Goal: Task Accomplishment & Management: Use online tool/utility

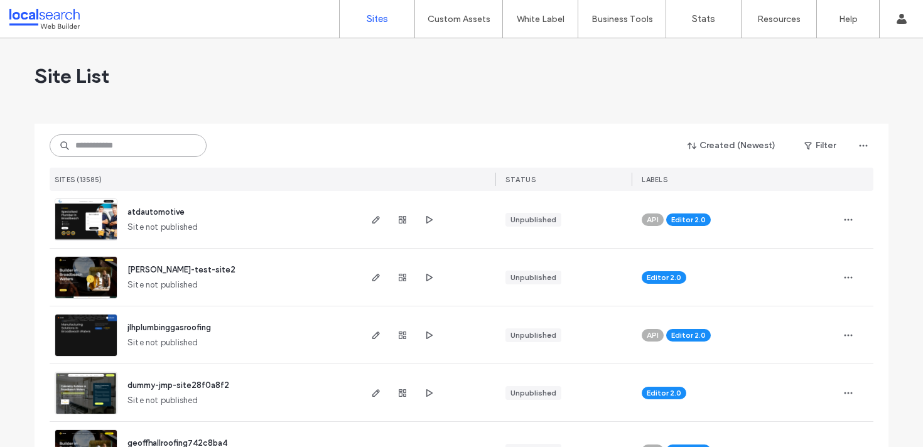
click at [147, 139] on input at bounding box center [128, 145] width 157 height 23
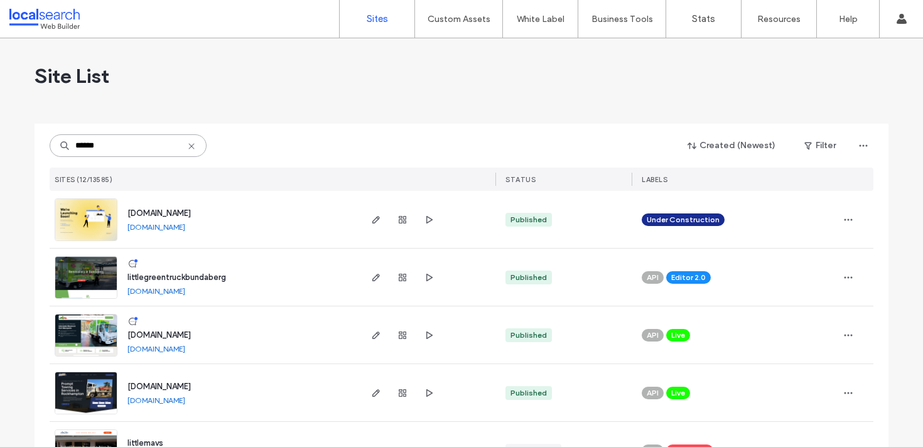
type input "******"
click at [100, 276] on img at bounding box center [86, 299] width 62 height 85
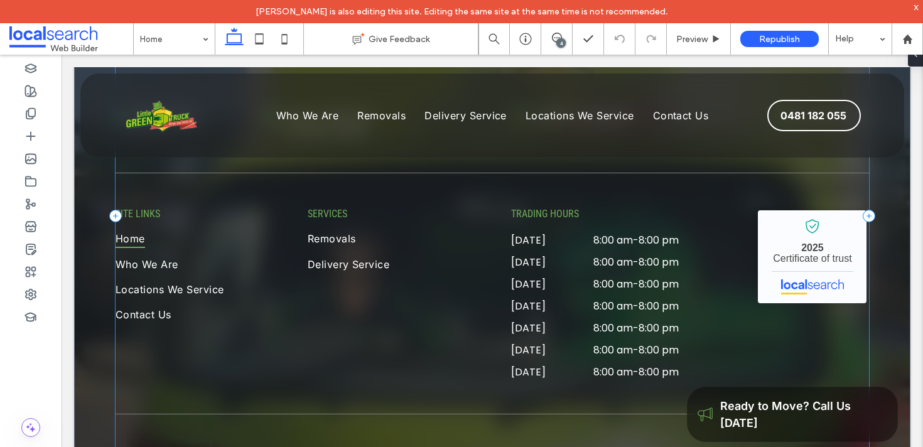
scroll to position [3504, 0]
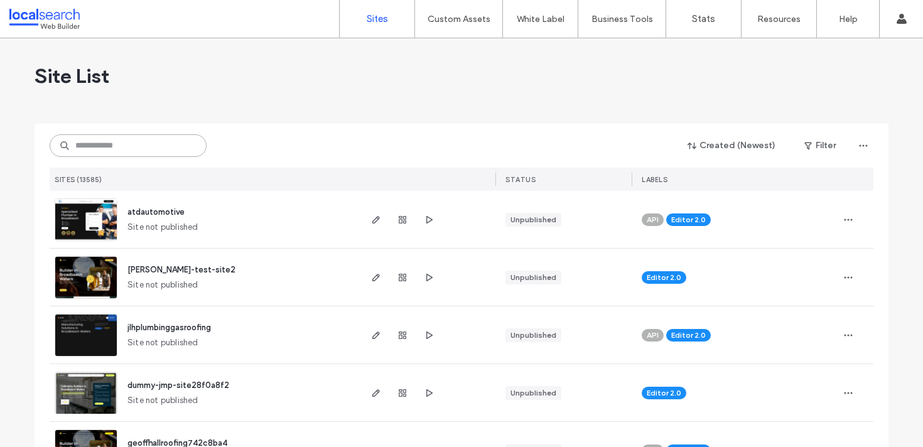
click at [169, 152] on input at bounding box center [128, 145] width 157 height 23
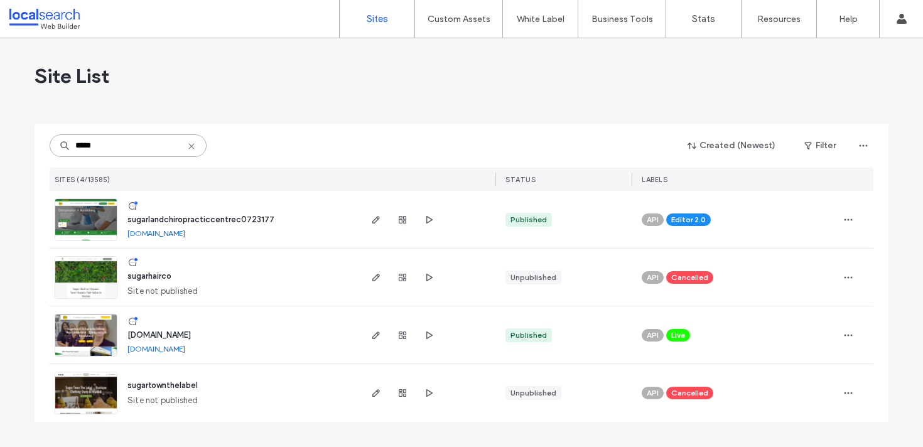
type input "*****"
click at [106, 206] on img at bounding box center [86, 241] width 62 height 85
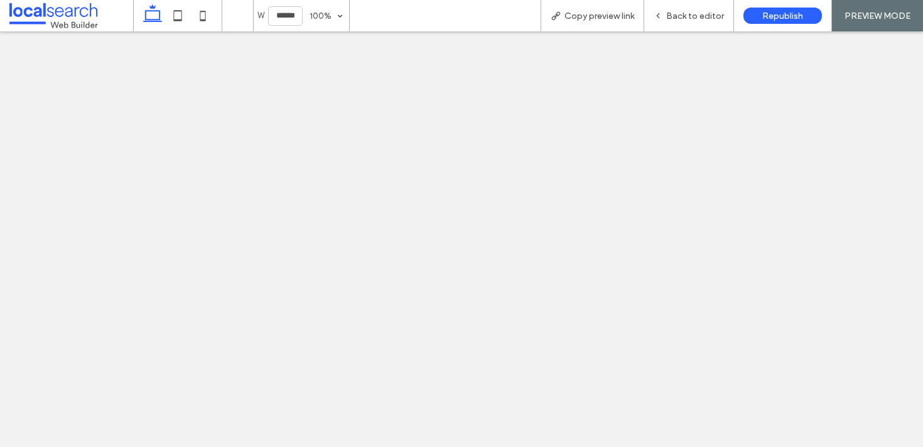
click at [599, 11] on span "Copy preview link" at bounding box center [599, 16] width 70 height 11
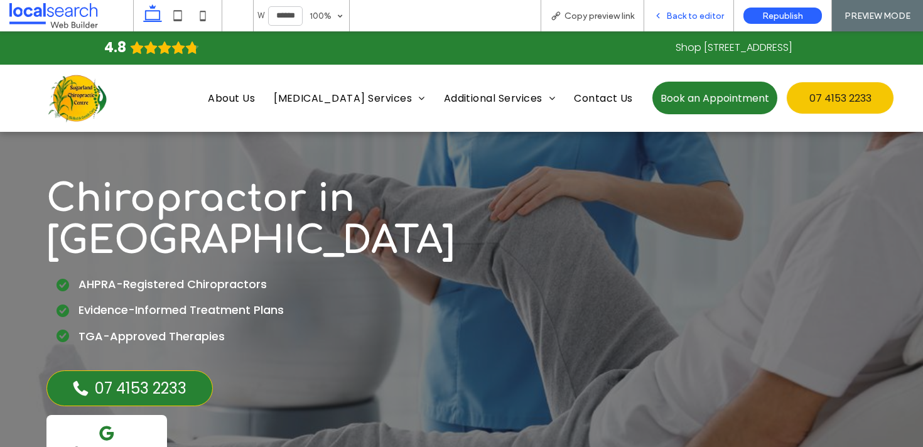
click at [681, 15] on span "Back to editor" at bounding box center [695, 16] width 58 height 11
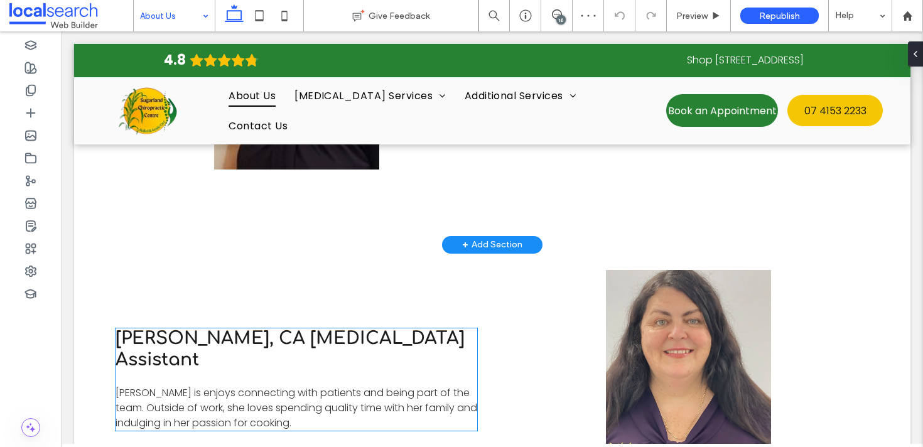
scroll to position [1985, 0]
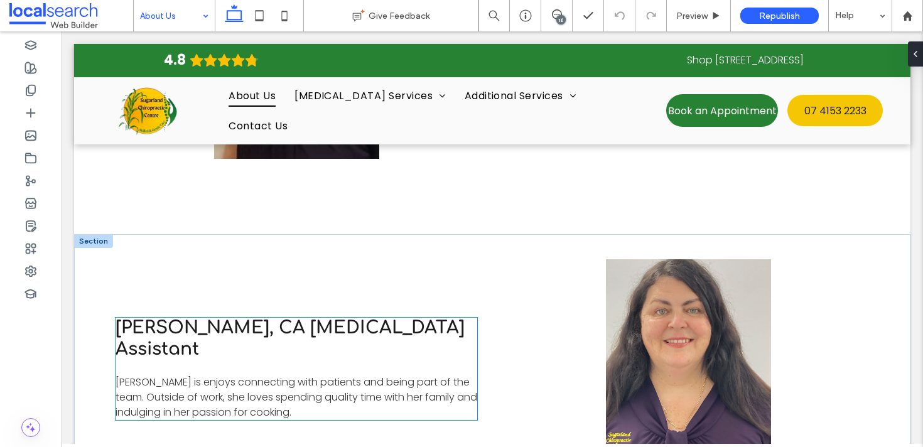
click at [267, 375] on span "[PERSON_NAME] is enjoys connecting with patients and being part of the team. Ou…" at bounding box center [296, 397] width 362 height 45
click at [267, 345] on div "[PERSON_NAME], CA [MEDICAL_DATA] Assistant [PERSON_NAME] is enjoys connecting w…" at bounding box center [296, 369] width 362 height 102
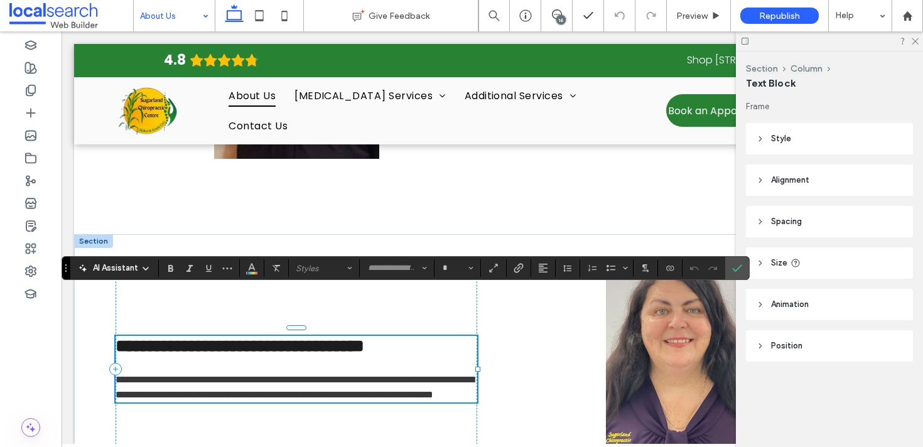
click at [167, 375] on span "**********" at bounding box center [294, 387] width 358 height 24
type input "*******"
type input "**"
drag, startPoint x: 165, startPoint y: 332, endPoint x: 156, endPoint y: 331, distance: 9.5
click at [156, 375] on span "**********" at bounding box center [294, 387] width 358 height 24
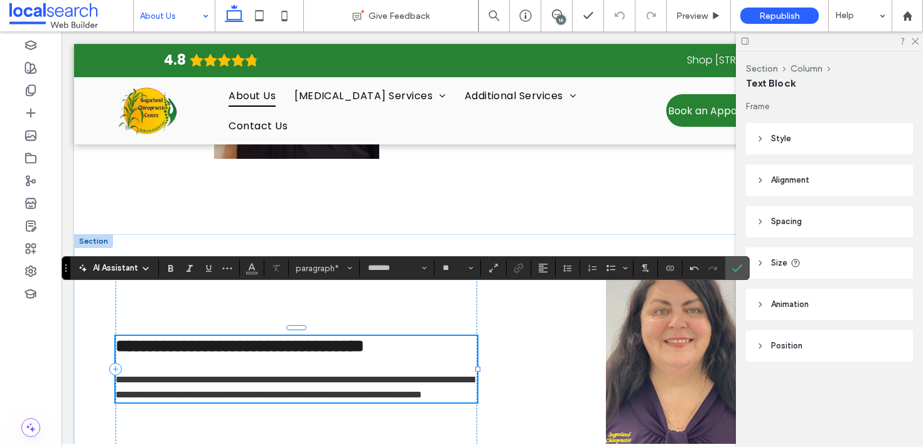
click at [421, 370] on p "**********" at bounding box center [296, 379] width 362 height 45
click at [731, 271] on label "Confirm" at bounding box center [736, 268] width 19 height 23
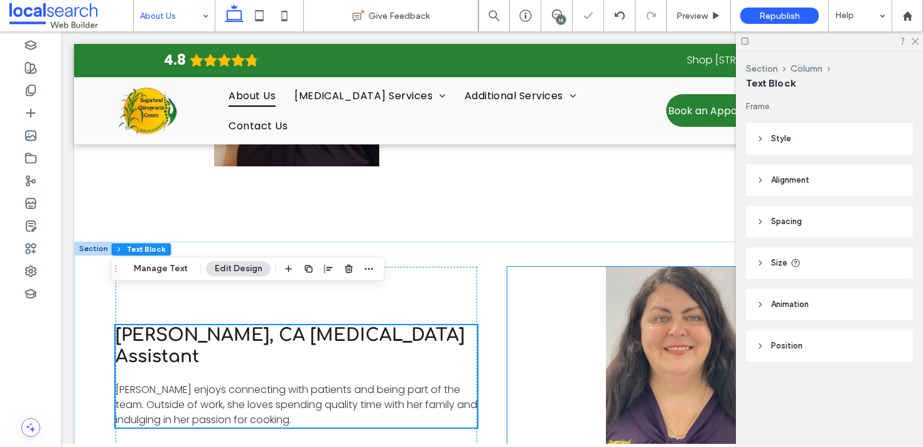
scroll to position [1960, 0]
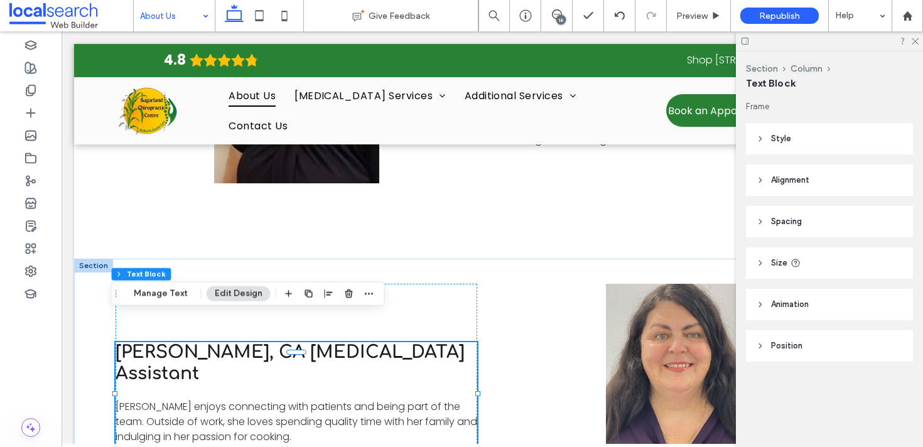
click at [560, 16] on div "16" at bounding box center [560, 19] width 9 height 9
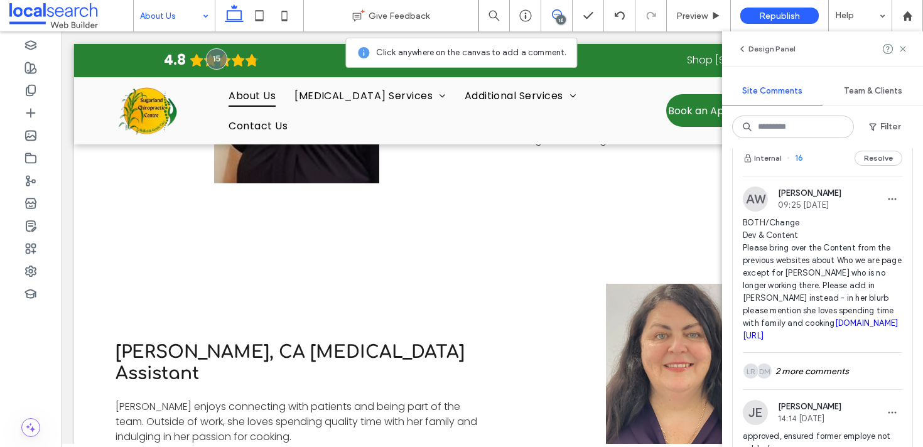
scroll to position [495, 0]
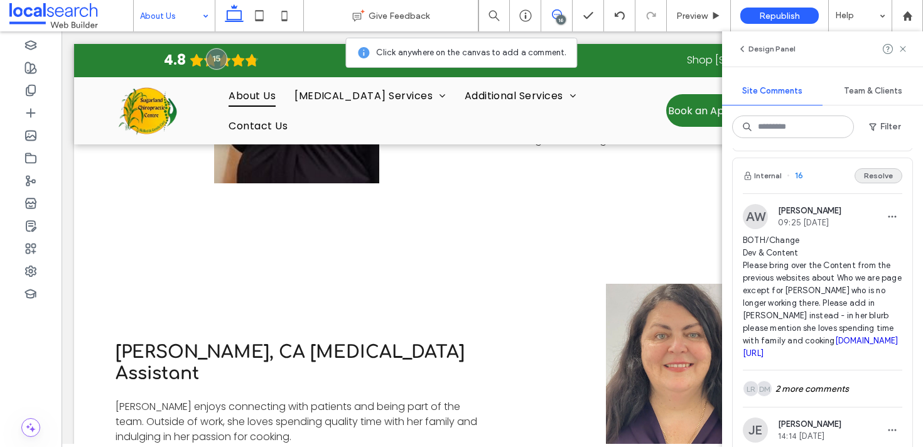
click at [877, 177] on button "Resolve" at bounding box center [878, 175] width 48 height 15
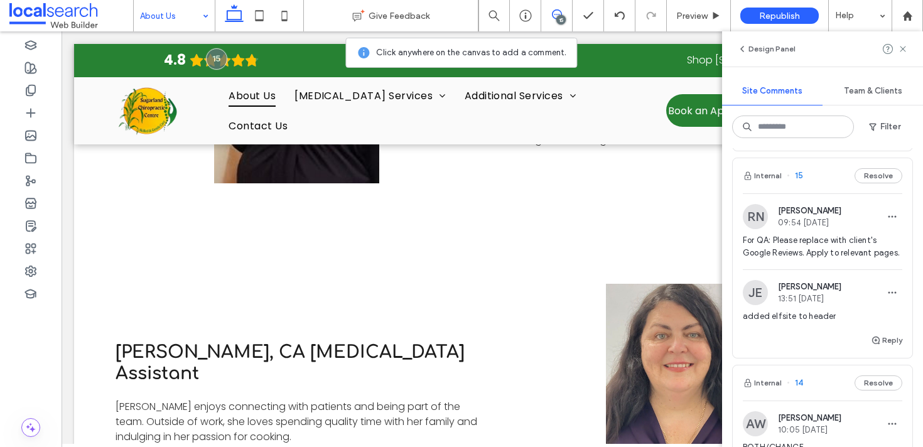
click at [819, 173] on div "Internal 15 Resolve" at bounding box center [821, 175] width 179 height 35
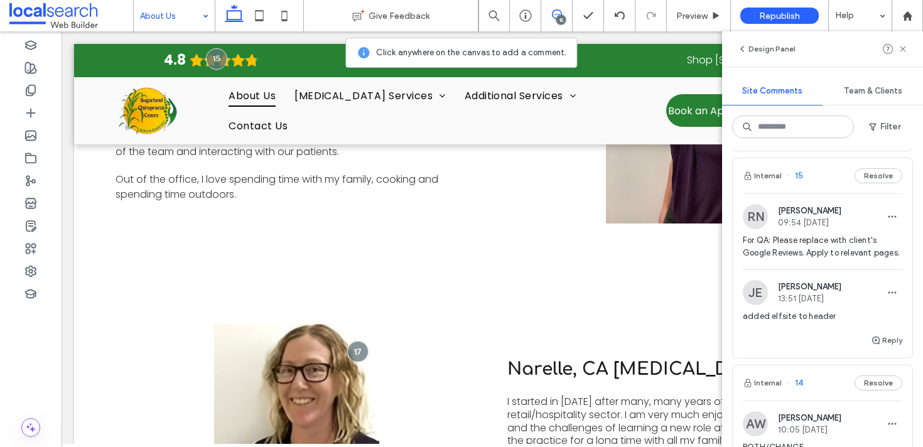
scroll to position [26, 0]
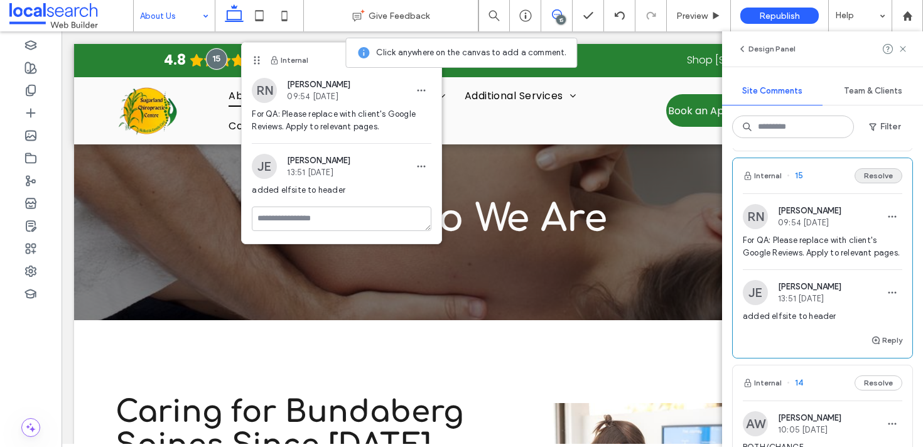
click at [876, 177] on button "Resolve" at bounding box center [878, 175] width 48 height 15
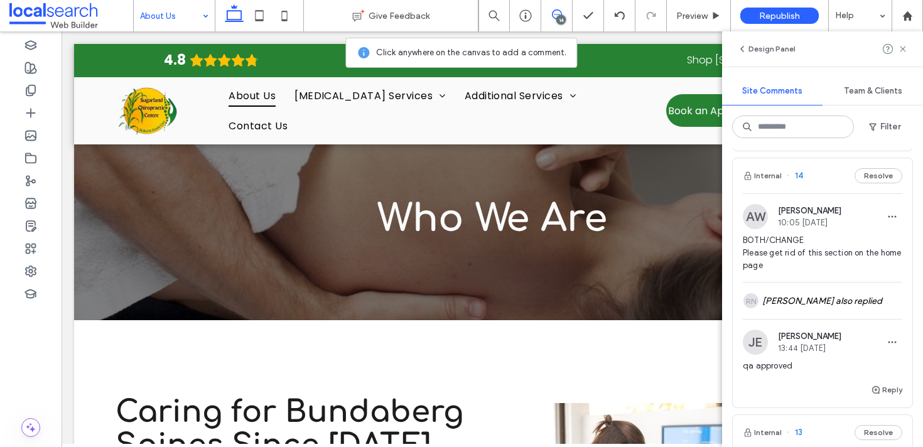
click at [821, 174] on div "Internal 14 Resolve" at bounding box center [821, 175] width 179 height 35
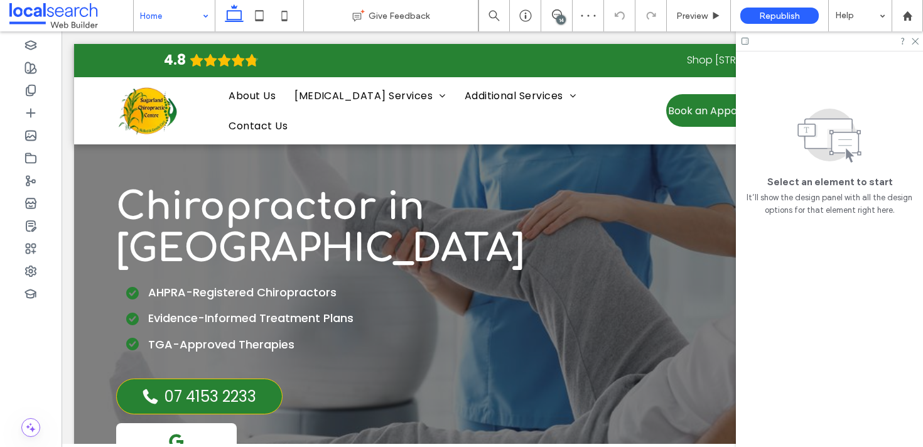
click at [919, 40] on div at bounding box center [829, 40] width 187 height 19
click at [913, 40] on use at bounding box center [914, 41] width 7 height 7
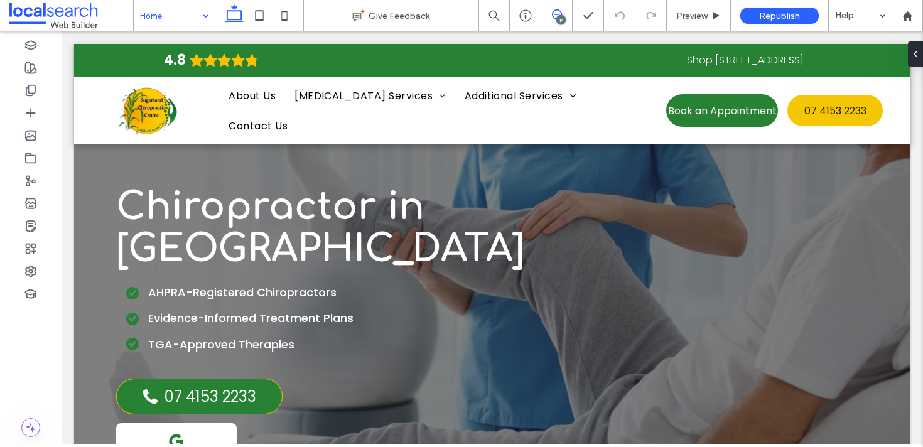
click at [552, 14] on icon at bounding box center [557, 14] width 10 height 10
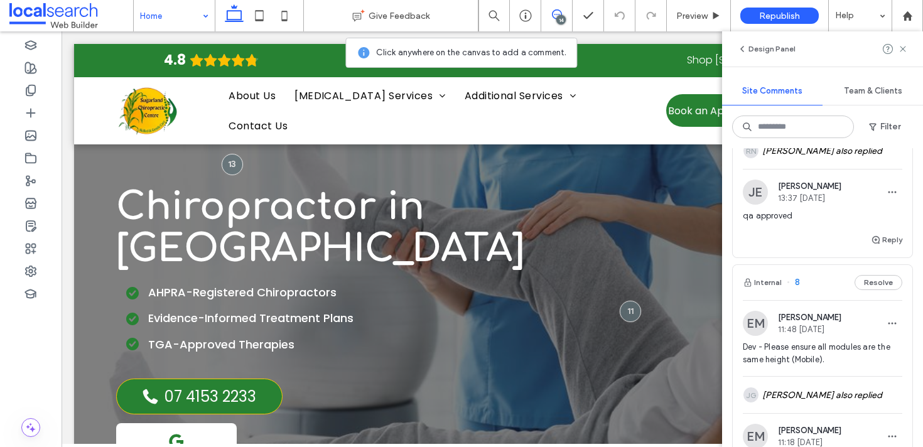
scroll to position [1526, 0]
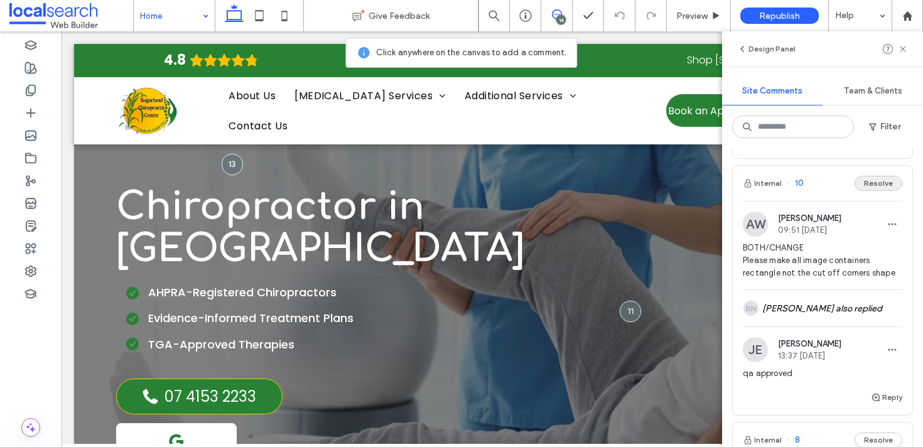
click at [863, 191] on button "Resolve" at bounding box center [878, 183] width 48 height 15
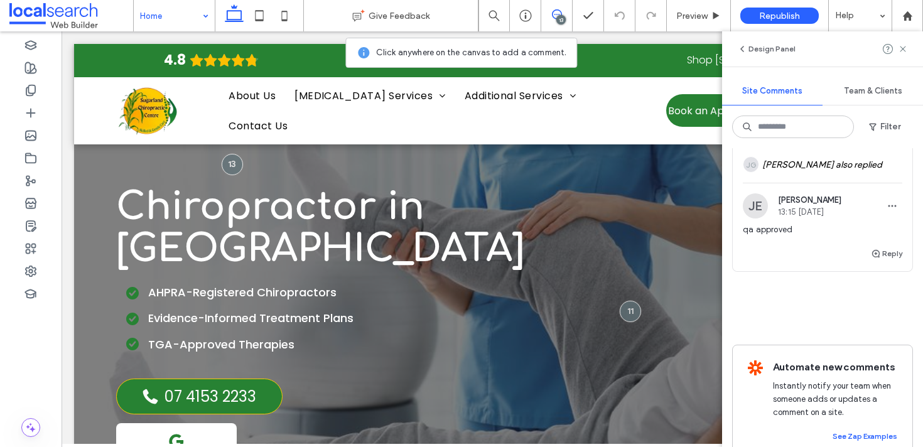
scroll to position [2743, 0]
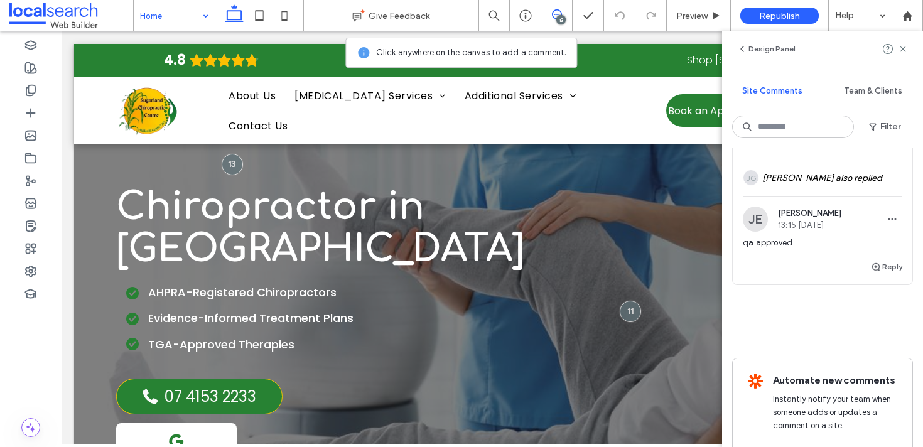
click at [863, 73] on button "Resolve" at bounding box center [878, 65] width 48 height 15
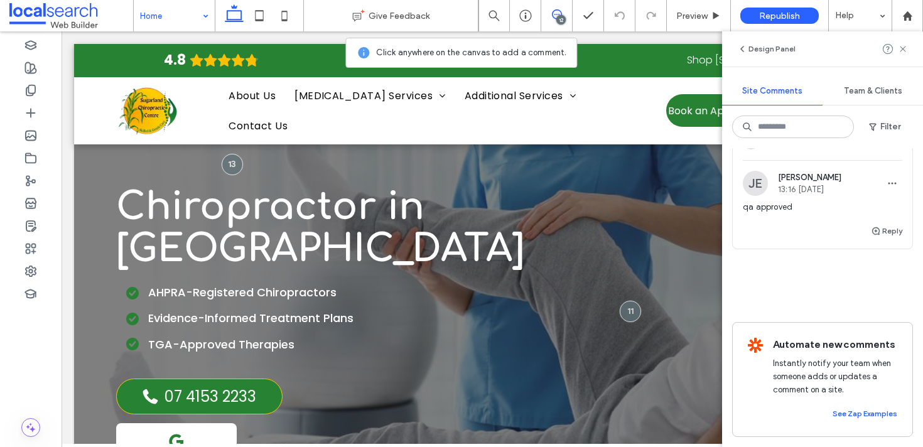
scroll to position [2509, 0]
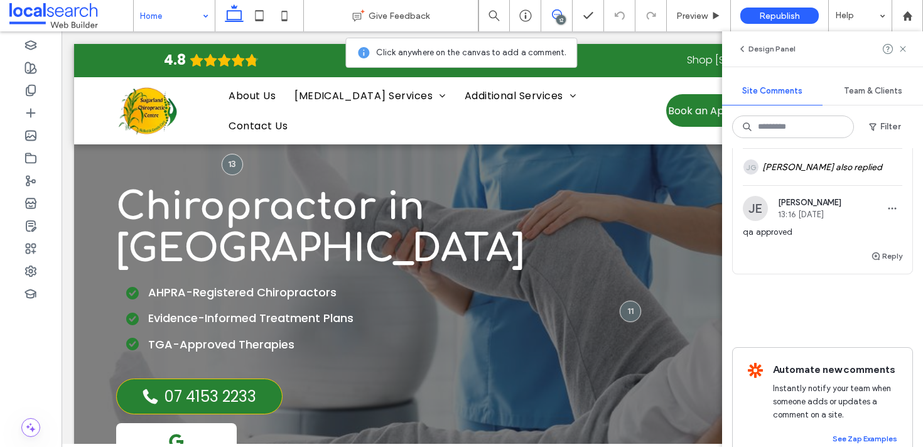
click at [866, 75] on button "Resolve" at bounding box center [878, 67] width 48 height 15
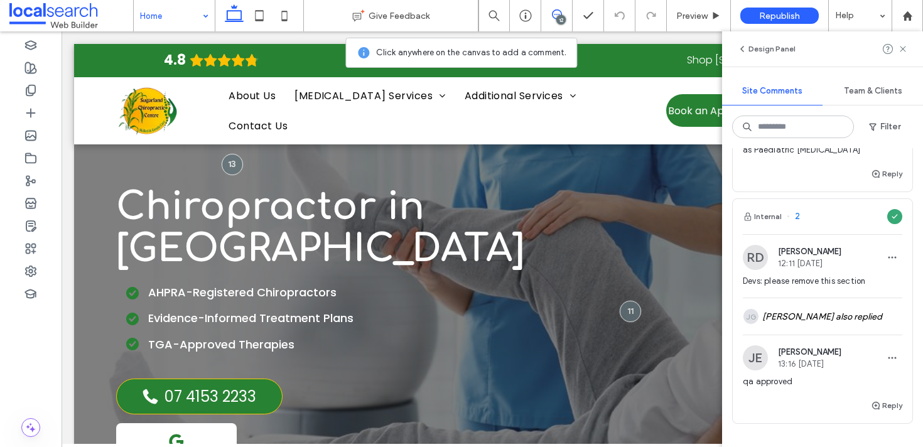
scroll to position [2332, 0]
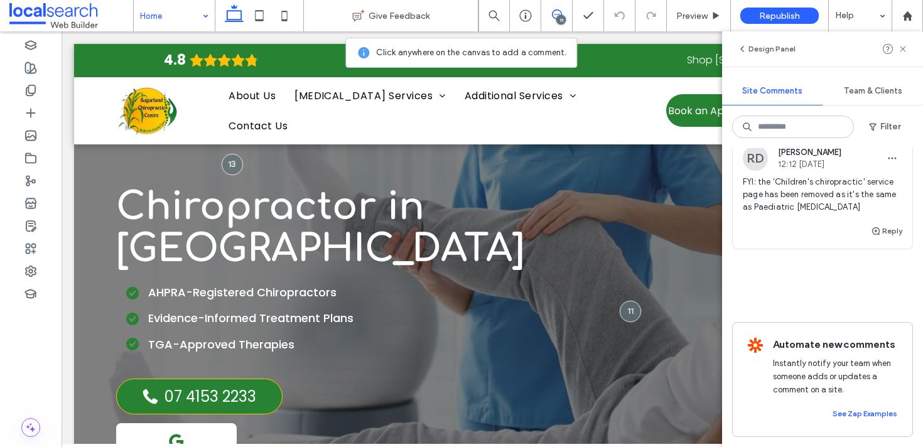
click at [821, 135] on div "Internal 3 Resolve" at bounding box center [821, 117] width 179 height 35
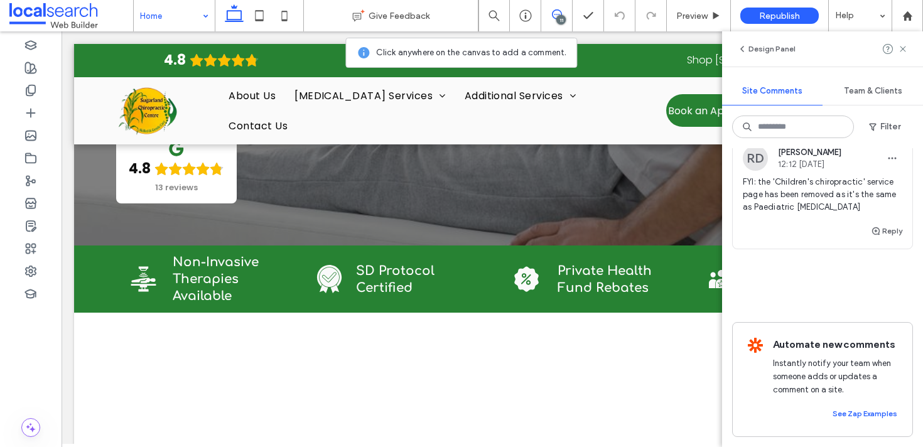
scroll to position [1202, 0]
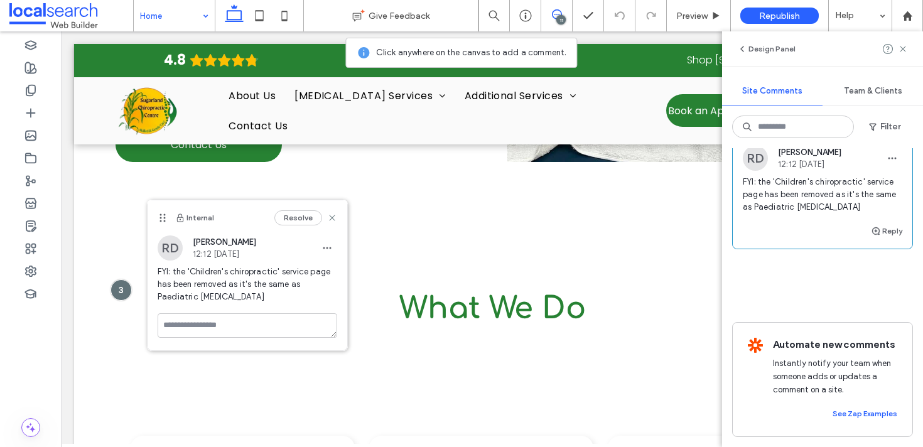
click at [869, 125] on button "Resolve" at bounding box center [878, 117] width 48 height 15
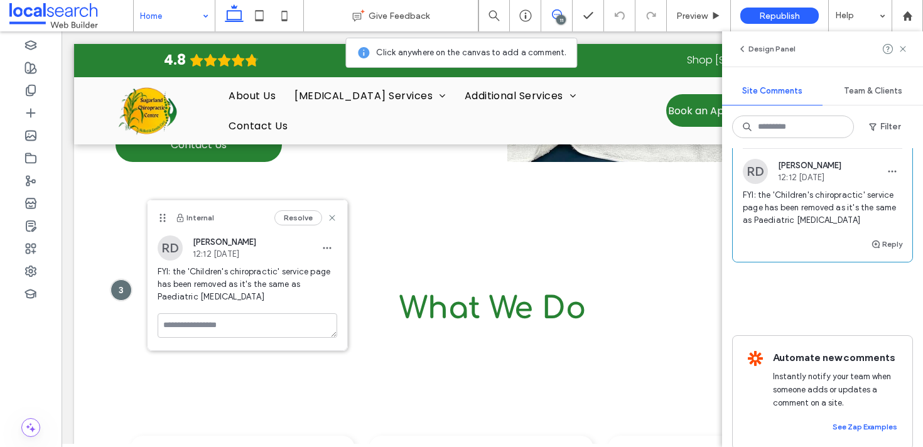
scroll to position [2199, 0]
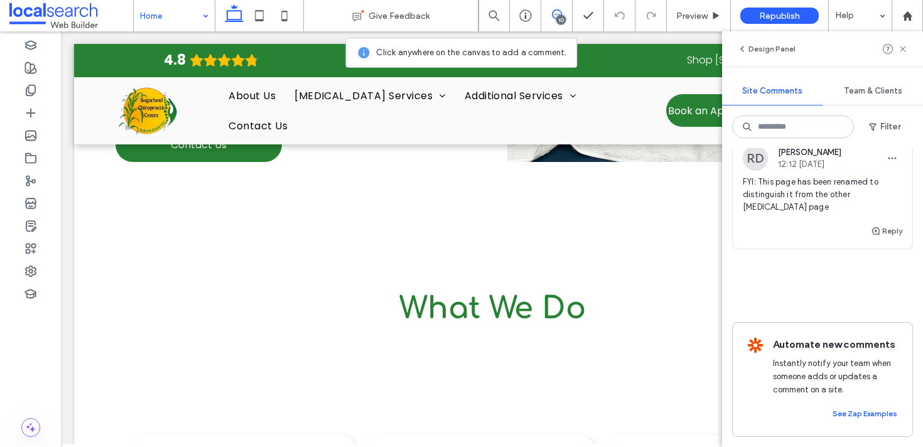
click at [811, 135] on div "Internal 4 Resolve" at bounding box center [821, 117] width 179 height 35
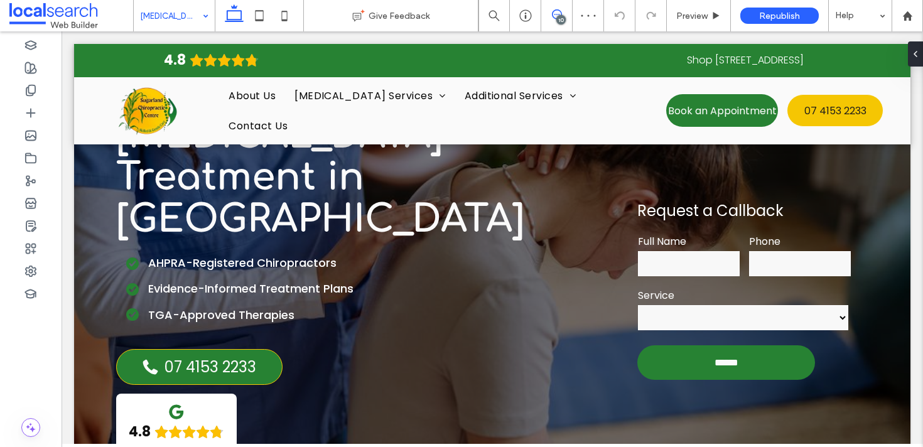
click at [563, 14] on span at bounding box center [556, 14] width 31 height 10
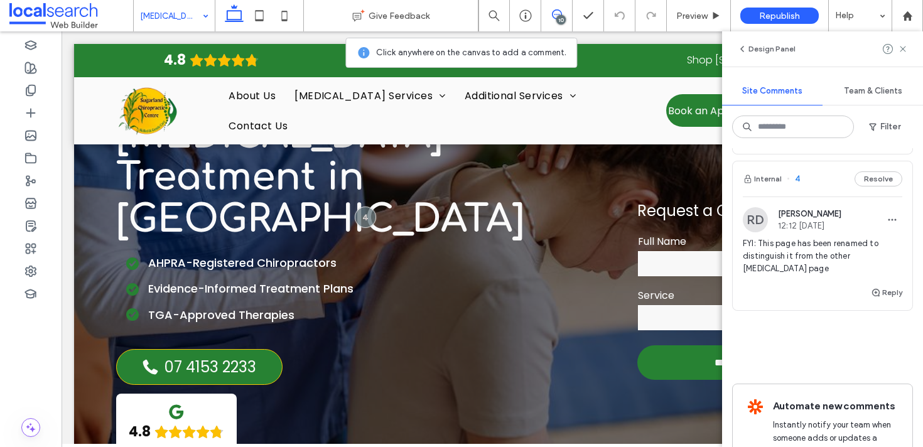
scroll to position [2087, 0]
click at [857, 184] on button "Resolve" at bounding box center [878, 176] width 48 height 15
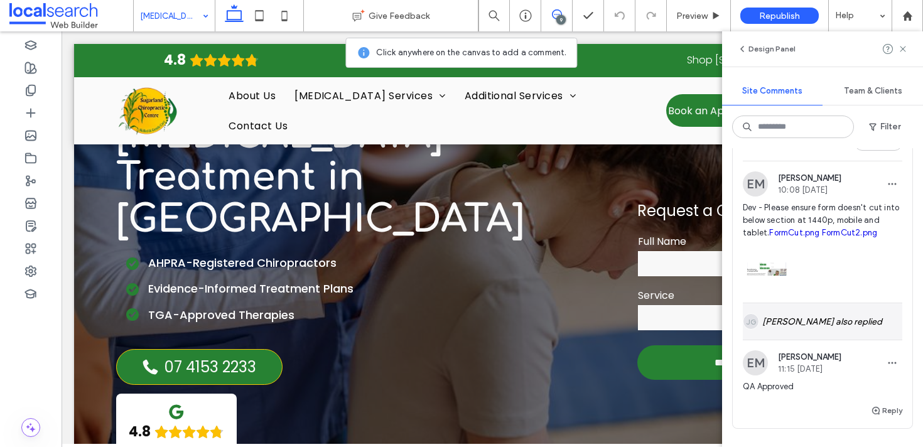
scroll to position [1809, 0]
click at [871, 152] on button "Resolve" at bounding box center [878, 144] width 48 height 15
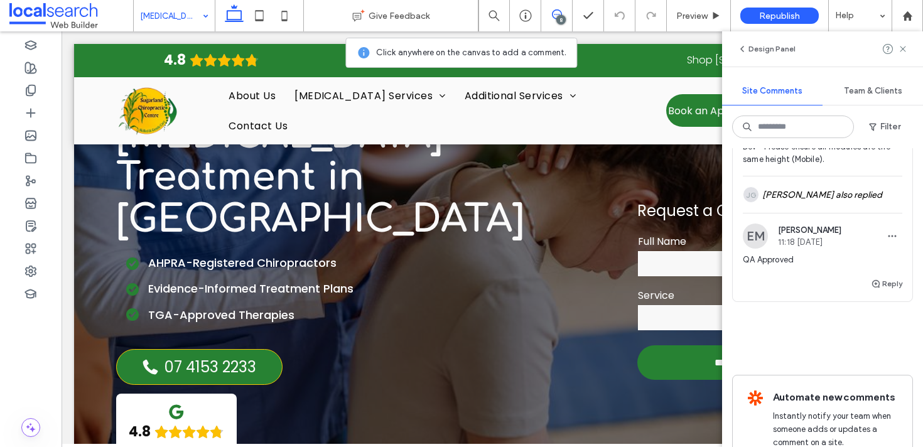
scroll to position [1627, 0]
click at [862, 100] on div "Internal 8 Resolve" at bounding box center [821, 82] width 179 height 35
click at [864, 188] on div at bounding box center [461, 223] width 923 height 447
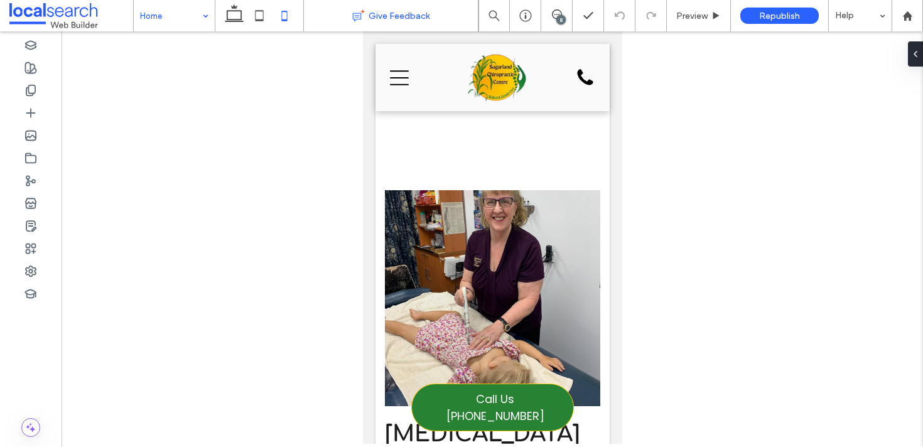
scroll to position [2030, 0]
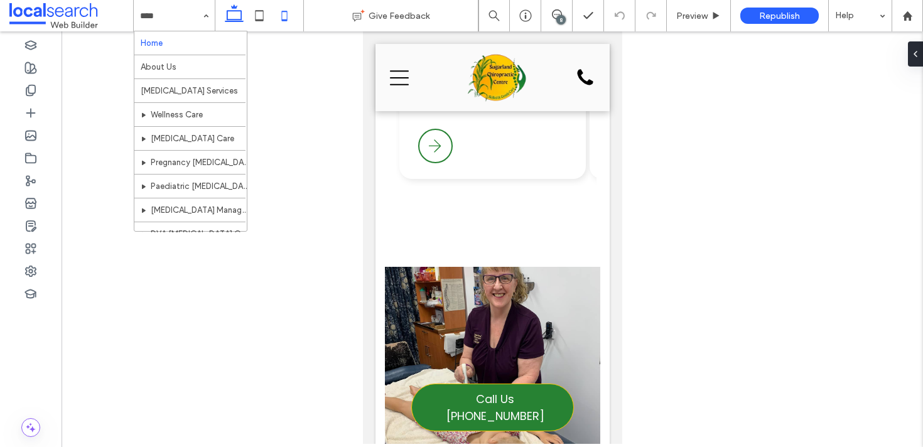
click at [230, 25] on icon at bounding box center [234, 15] width 25 height 25
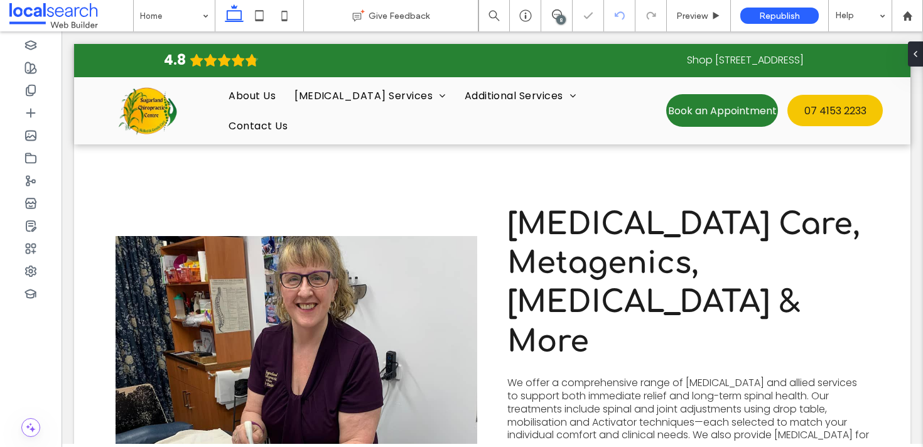
scroll to position [1883, 0]
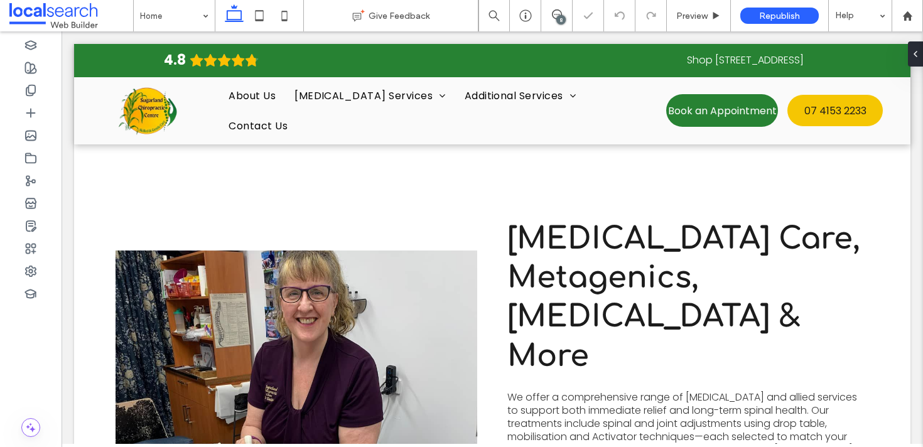
click at [563, 16] on div "8" at bounding box center [560, 19] width 9 height 9
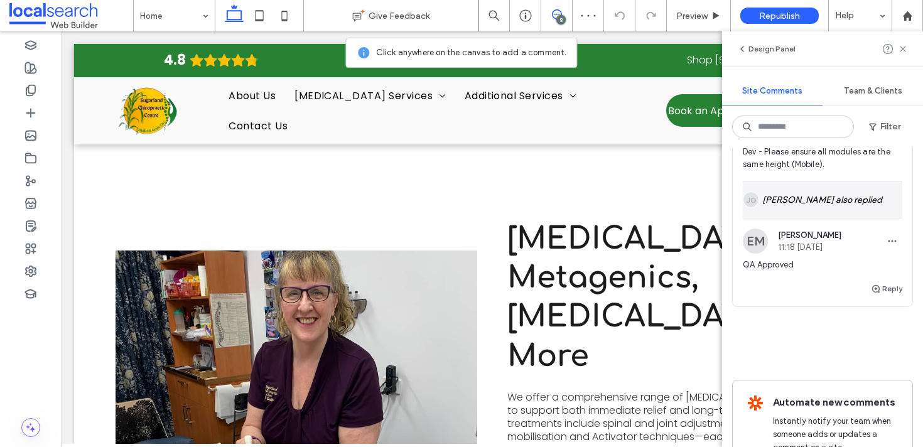
scroll to position [1602, 0]
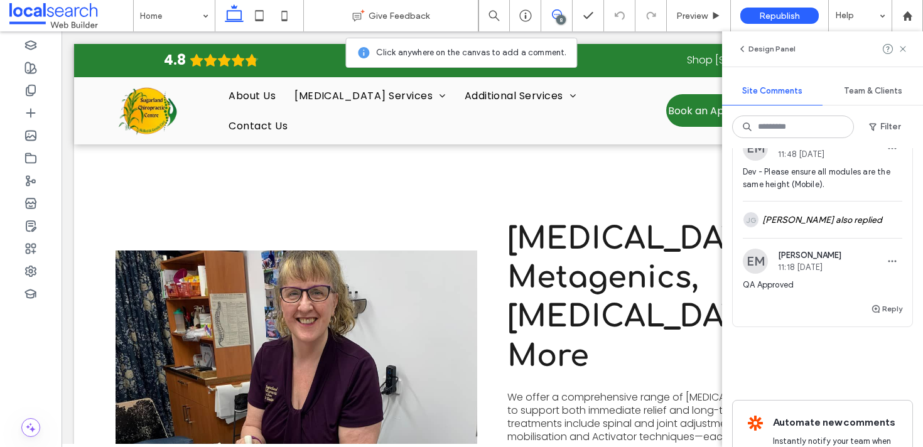
click at [796, 114] on span "8" at bounding box center [792, 107] width 13 height 13
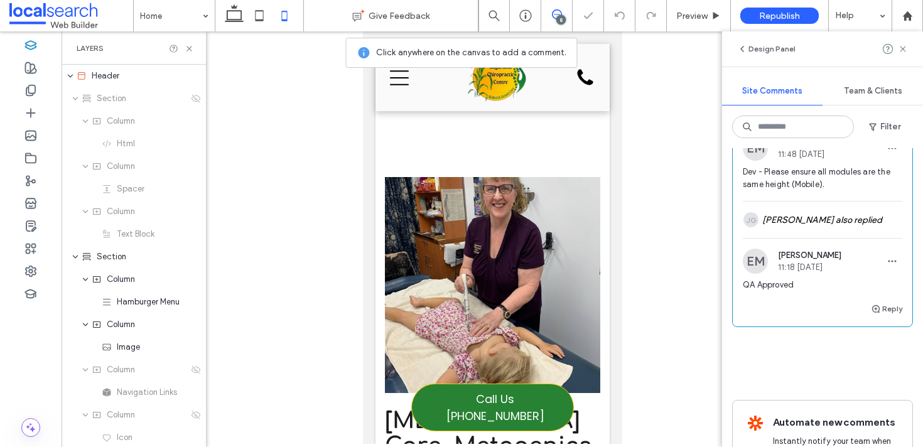
click at [857, 115] on button "Resolve" at bounding box center [878, 107] width 48 height 15
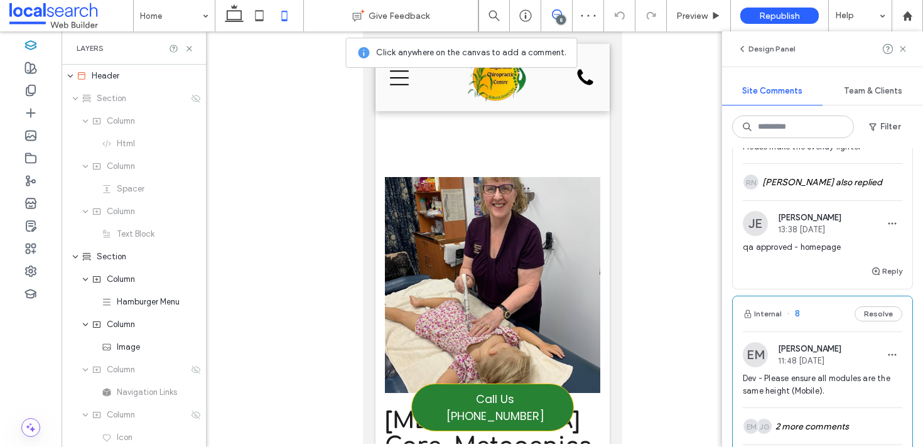
scroll to position [1391, 0]
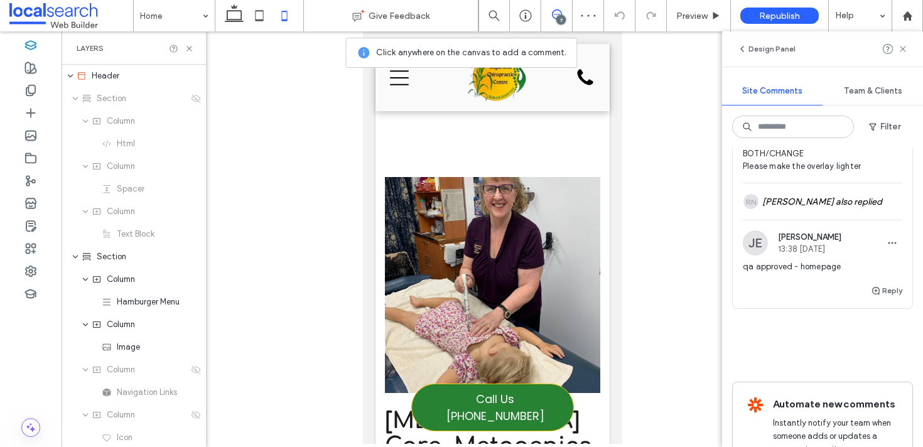
click at [822, 107] on div "Internal 11 Resolve" at bounding box center [821, 89] width 179 height 35
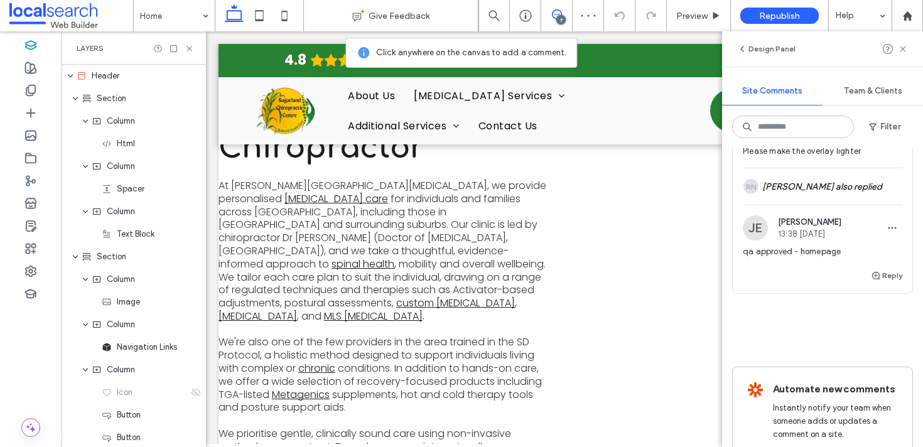
scroll to position [78, 0]
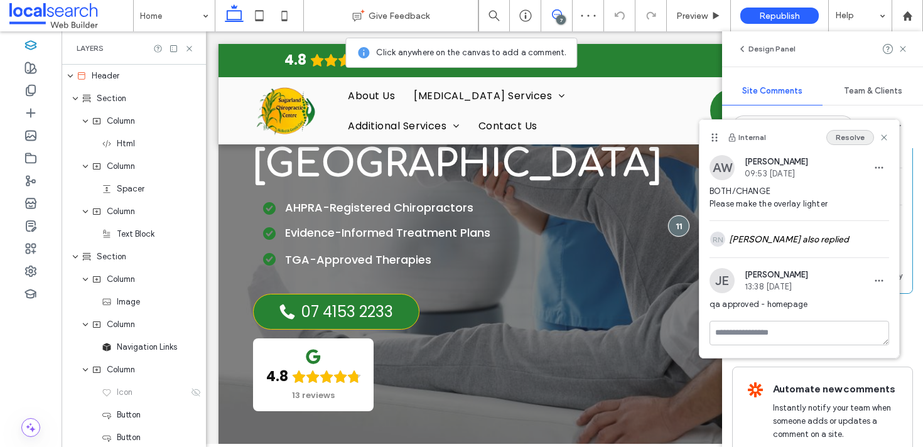
click at [854, 137] on button "Resolve" at bounding box center [850, 137] width 48 height 15
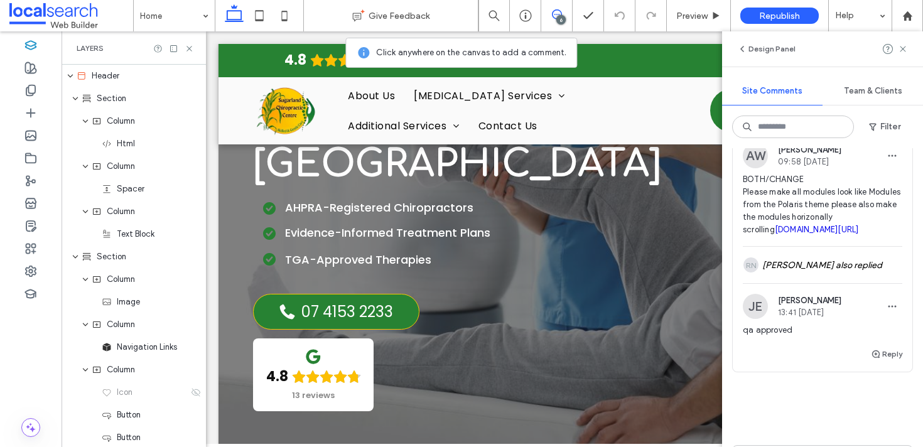
scroll to position [1069, 0]
click at [812, 132] on div "Internal 12 Resolve" at bounding box center [821, 114] width 179 height 35
click at [870, 122] on button "Resolve" at bounding box center [878, 114] width 48 height 15
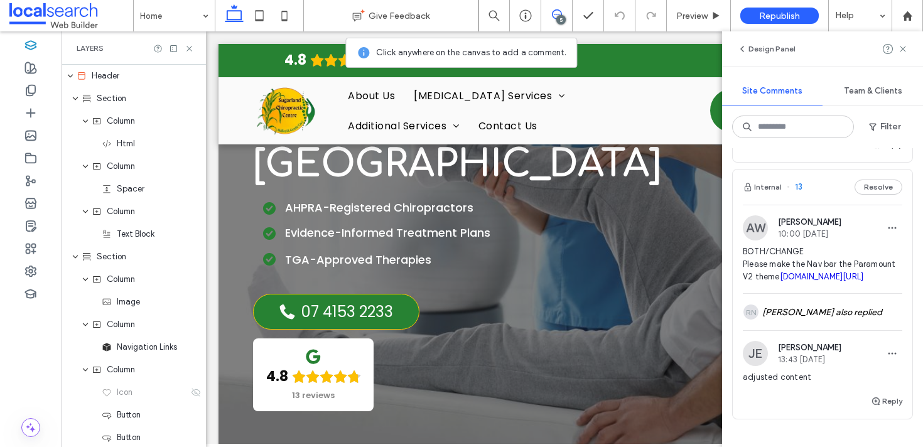
scroll to position [715, 0]
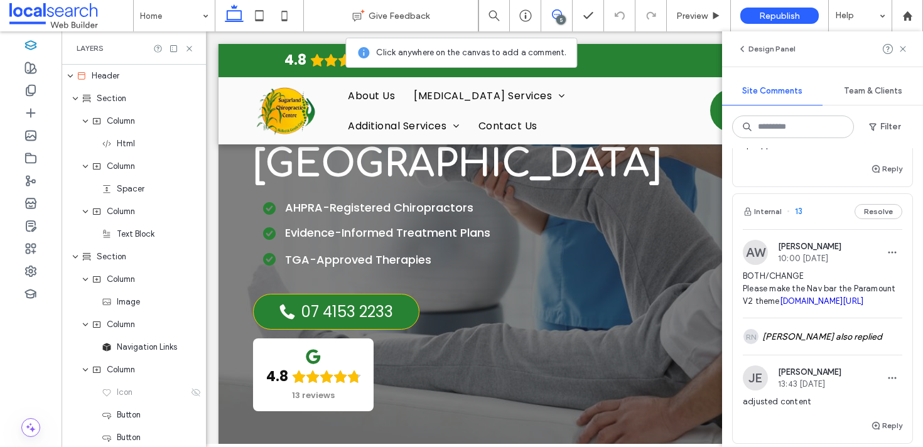
click at [822, 213] on div "Internal 13 Resolve" at bounding box center [821, 211] width 179 height 35
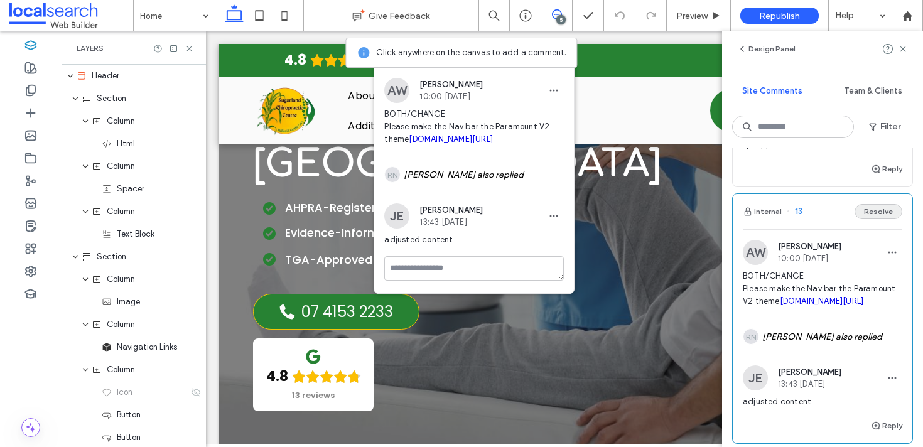
click at [871, 217] on button "Resolve" at bounding box center [878, 211] width 48 height 15
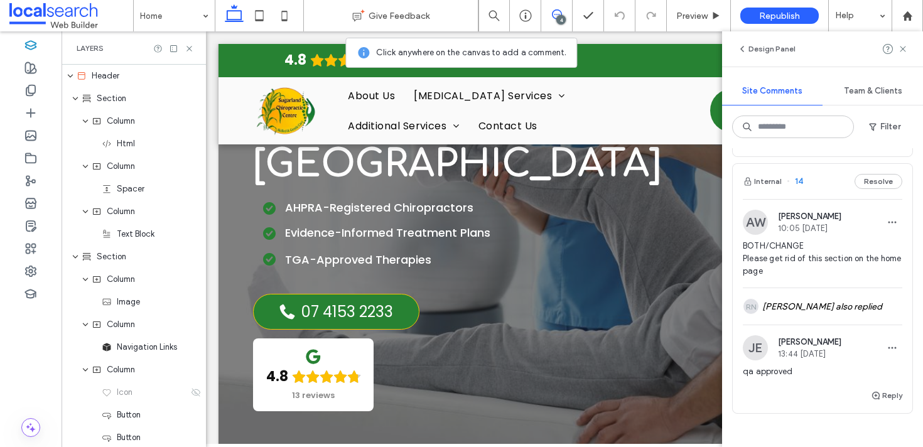
scroll to position [488, 0]
click at [808, 191] on div "Internal 14 Resolve" at bounding box center [821, 181] width 179 height 35
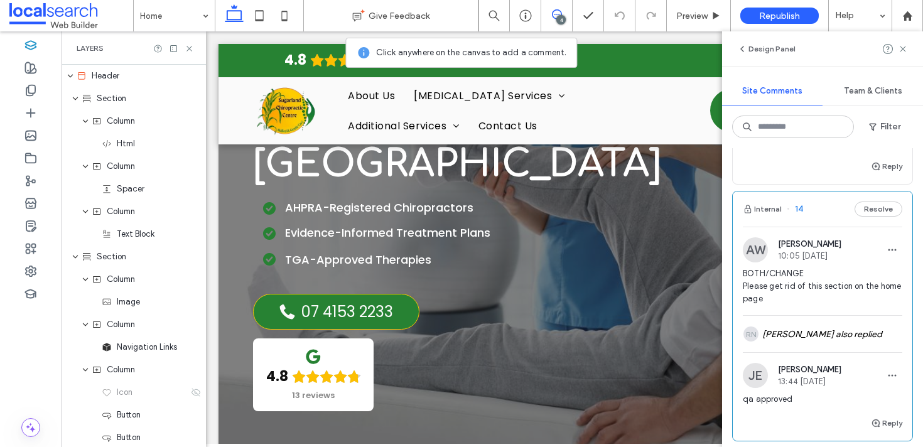
click at [866, 213] on button "Resolve" at bounding box center [878, 208] width 48 height 15
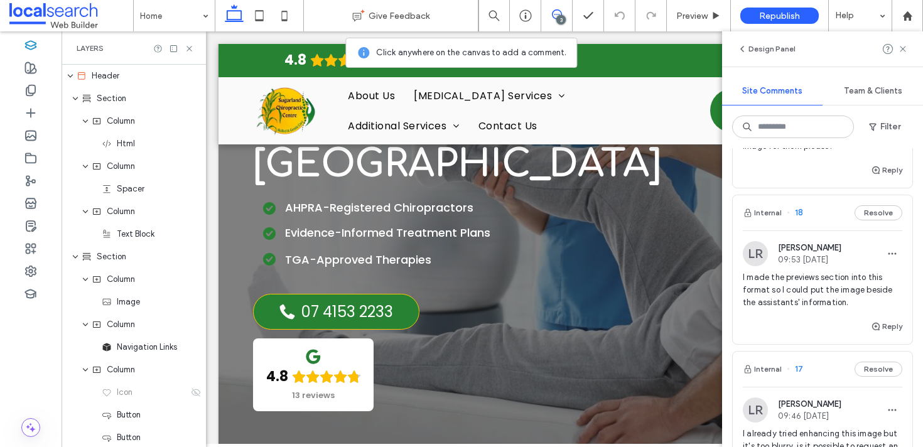
scroll to position [146, 0]
click at [804, 365] on div "Internal 17 Resolve" at bounding box center [821, 368] width 179 height 35
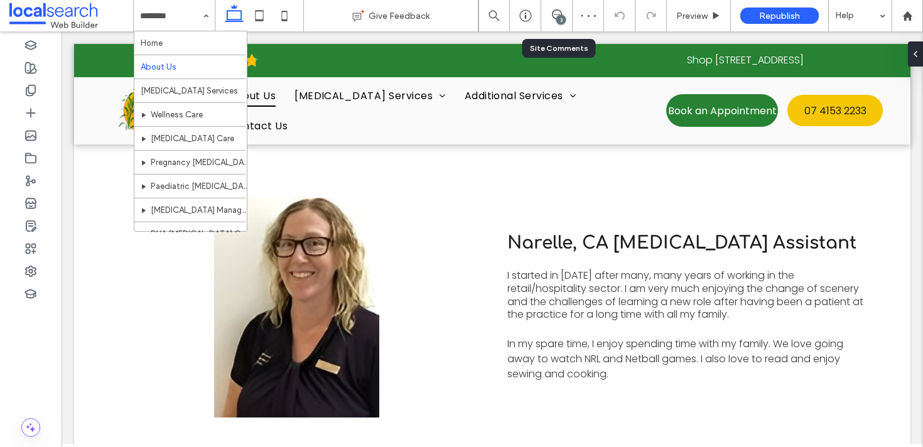
click at [553, 21] on div "3" at bounding box center [556, 15] width 31 height 13
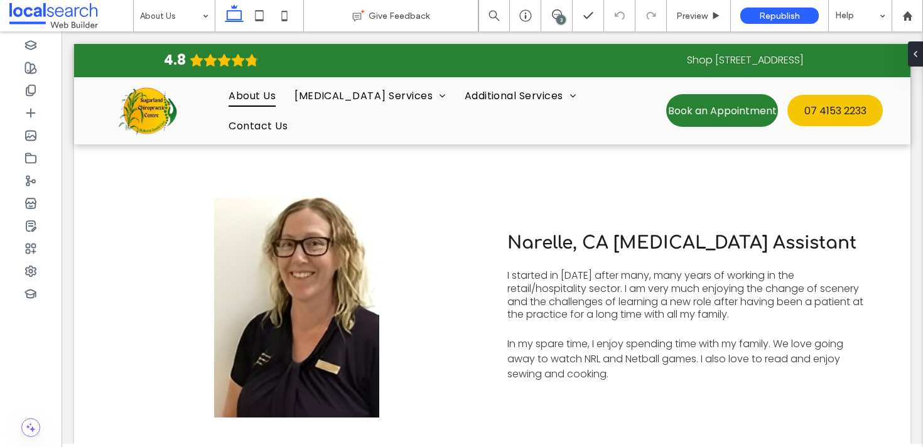
click at [563, 18] on div "3" at bounding box center [560, 19] width 9 height 9
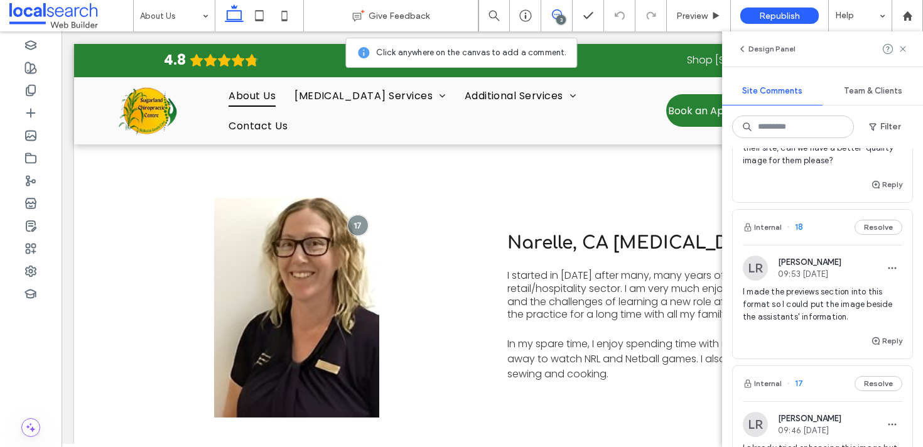
scroll to position [115, 0]
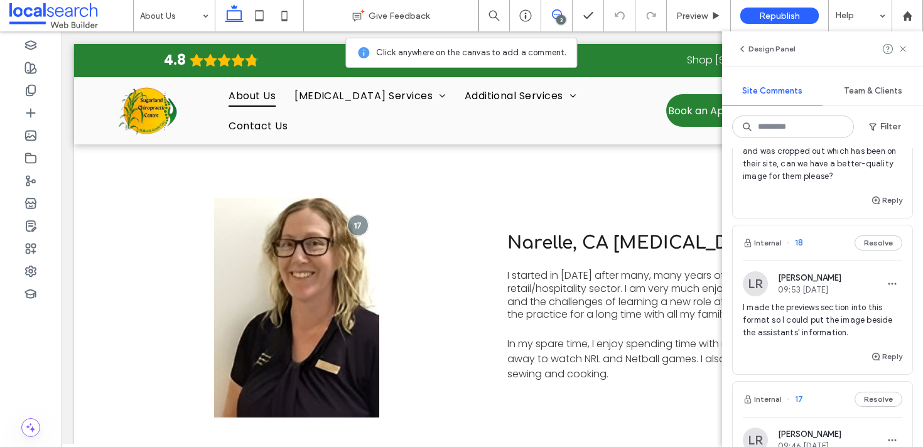
click at [803, 242] on div "Internal 18 Resolve" at bounding box center [821, 242] width 179 height 35
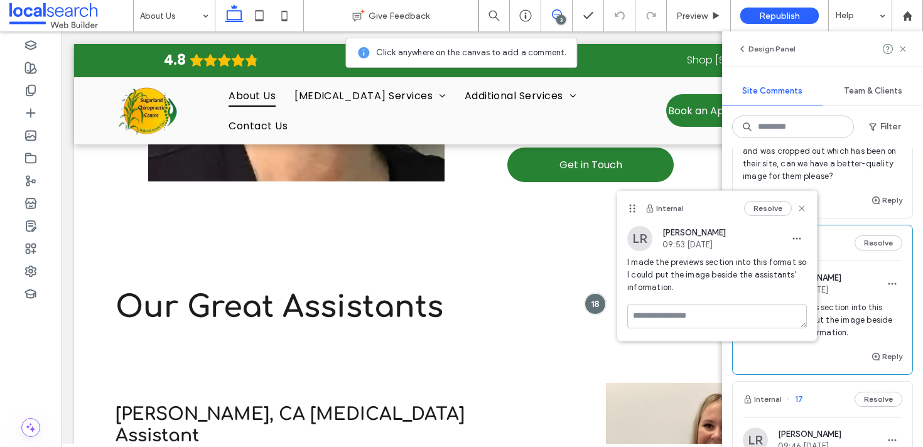
scroll to position [0, 0]
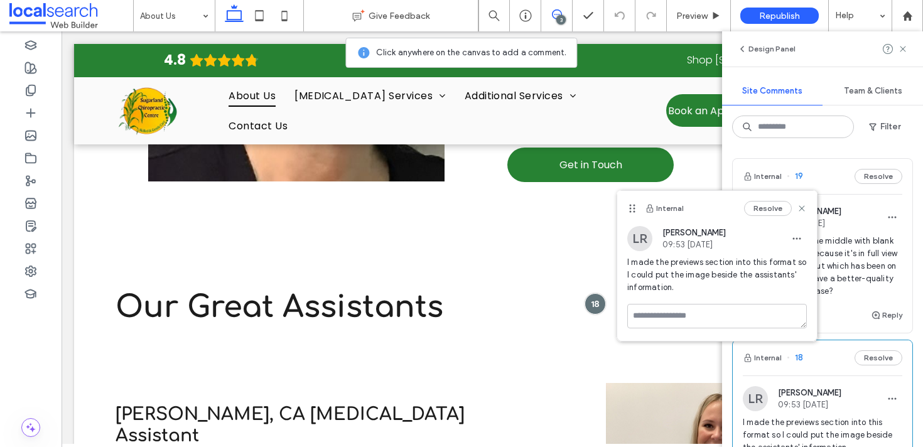
click at [870, 356] on button "Resolve" at bounding box center [878, 357] width 48 height 15
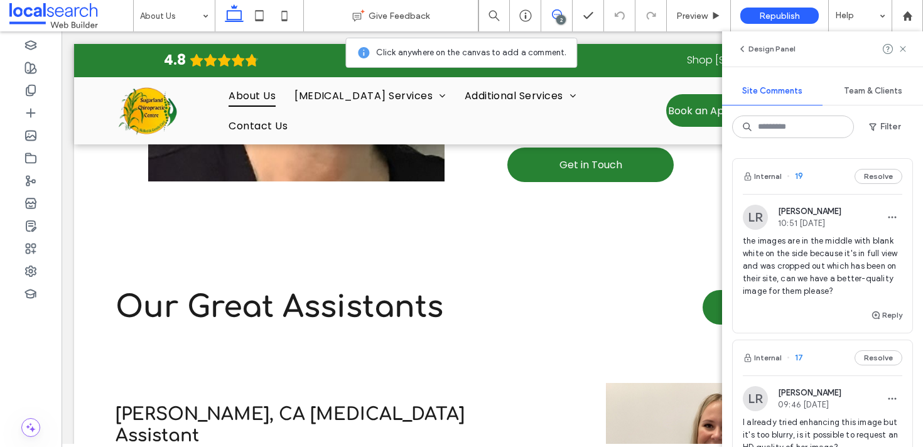
click at [813, 179] on div "Internal 19 Resolve" at bounding box center [821, 176] width 179 height 35
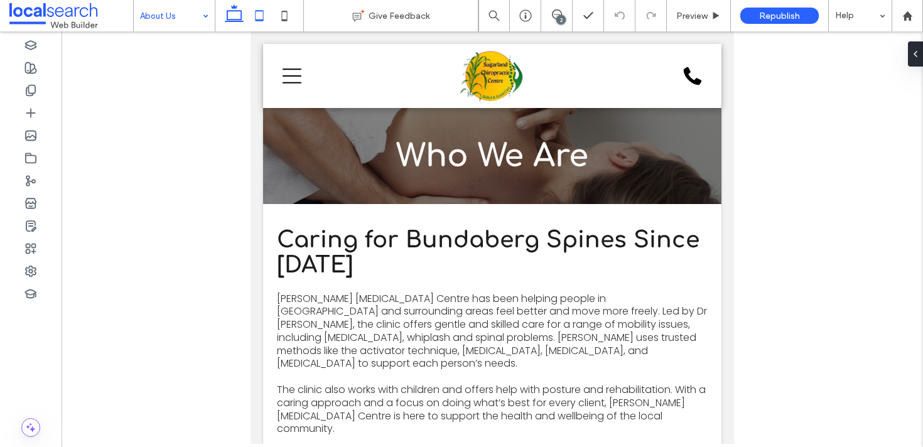
click at [233, 23] on icon at bounding box center [234, 15] width 25 height 25
